Goal: Information Seeking & Learning: Check status

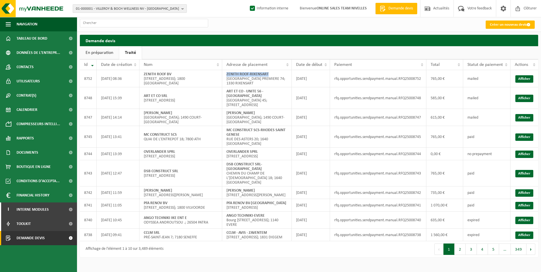
click at [108, 9] on span "01-000001 - VILLEROY & BOCH WELLNESS NV - ROESELARE" at bounding box center [127, 9] width 103 height 9
paste input "MAMAKOS EFSTRATIOS"
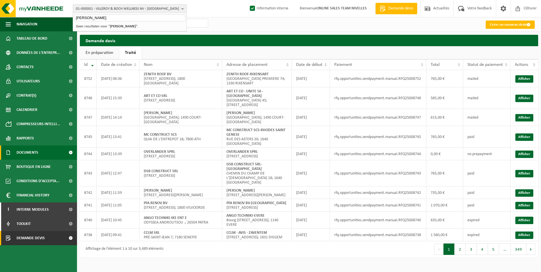
type input "MAMAKOS EFSTRATIOS"
click at [25, 153] on span "Documents" at bounding box center [28, 153] width 22 height 14
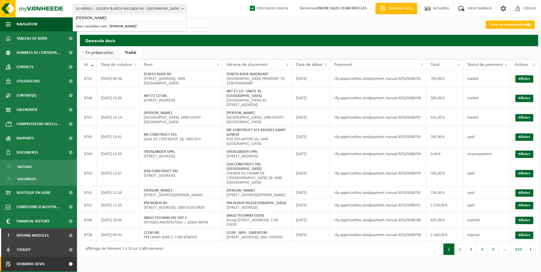
click at [134, 25] on strong "MAMAKOS EFSTRATIOS" at bounding box center [123, 27] width 26 height 4
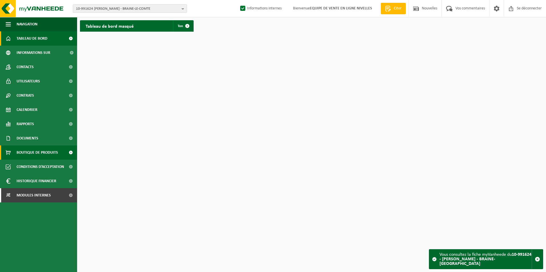
click at [34, 146] on ul "Navigation Offerte aanvragen Nieuws Uw feedback Afmelden Tableau de bord Inform…" at bounding box center [38, 144] width 77 height 255
click at [27, 138] on span "Documents" at bounding box center [28, 138] width 22 height 14
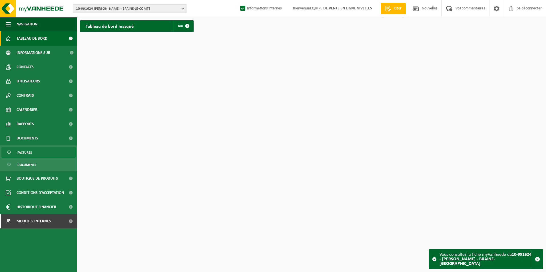
click at [21, 152] on span "Factures" at bounding box center [24, 152] width 15 height 11
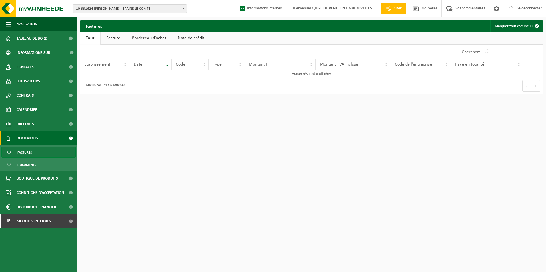
click at [113, 43] on link "Facture" at bounding box center [112, 38] width 25 height 13
click at [37, 220] on span "Modules internes" at bounding box center [34, 221] width 34 height 14
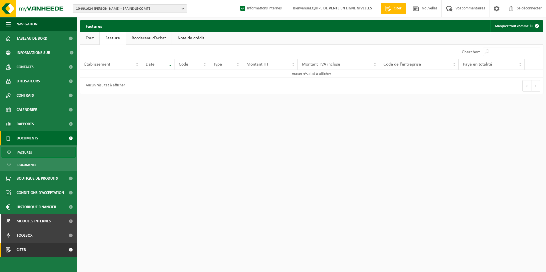
click at [28, 251] on link "Citer" at bounding box center [38, 250] width 77 height 14
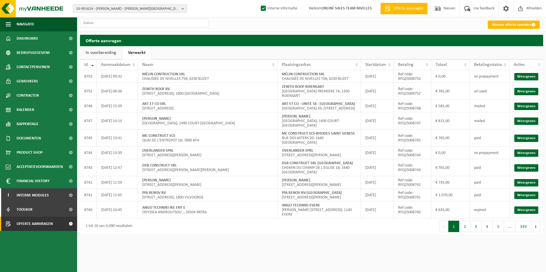
click at [107, 8] on span "10-991624 - MAMAKOS EFSTRATIOS - BRAINE-LE-COMTE" at bounding box center [127, 9] width 103 height 9
paste input "LUSITECH SA"
type input "LUSITECH SA"
click at [124, 25] on strong "LUSITECH SA" at bounding box center [119, 27] width 19 height 4
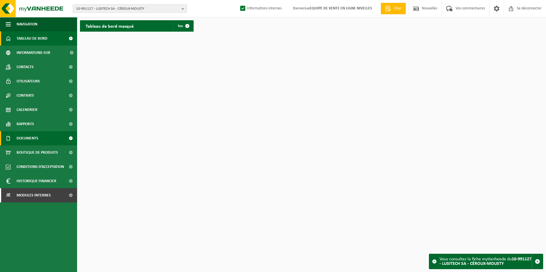
click at [29, 137] on span "Documents" at bounding box center [28, 138] width 22 height 14
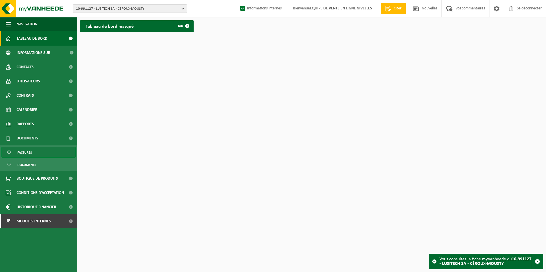
click at [19, 153] on span "Factures" at bounding box center [24, 152] width 15 height 11
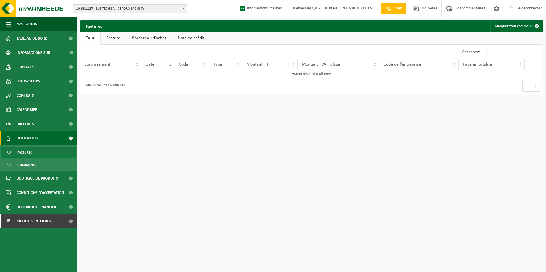
click at [114, 38] on link "Facture" at bounding box center [112, 38] width 25 height 13
click at [21, 154] on span "Factures" at bounding box center [24, 152] width 15 height 11
click at [20, 163] on span "Documents" at bounding box center [26, 165] width 19 height 11
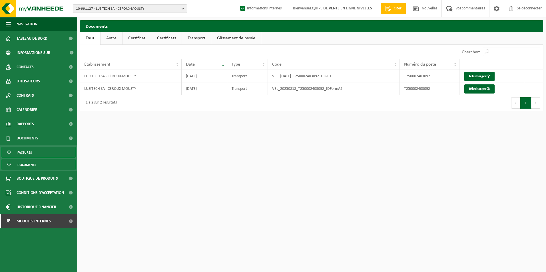
click at [20, 150] on span "Factures" at bounding box center [24, 152] width 15 height 11
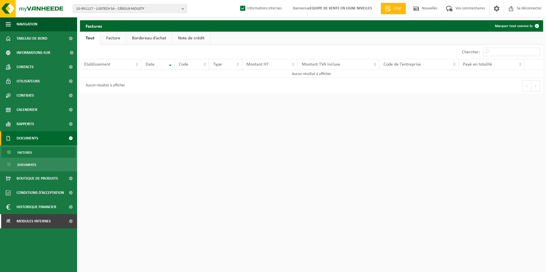
click at [110, 38] on link "Facture" at bounding box center [112, 38] width 25 height 13
